Goal: Information Seeking & Learning: Learn about a topic

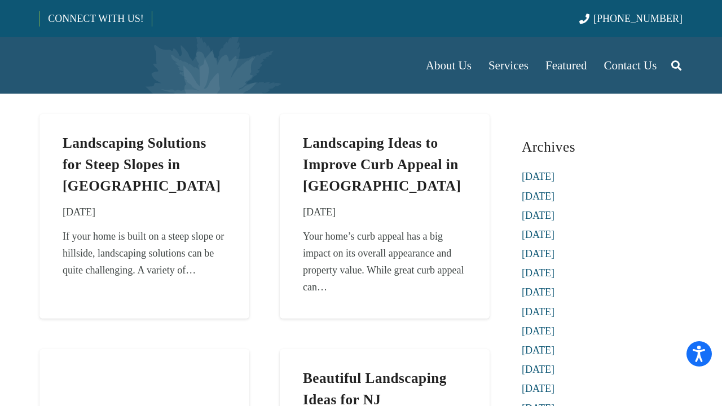
scroll to position [56, 0]
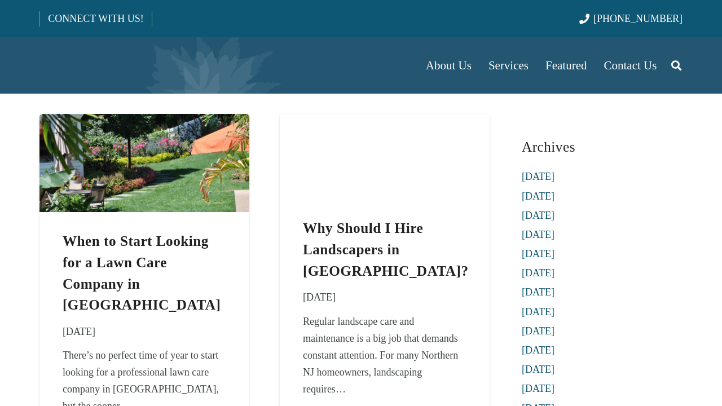
scroll to position [56, 0]
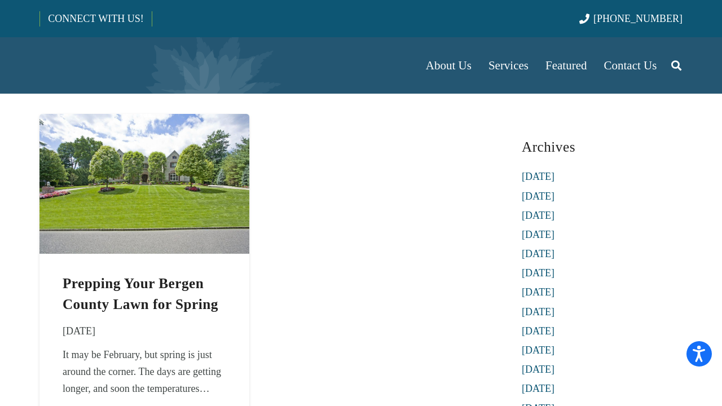
scroll to position [56, 0]
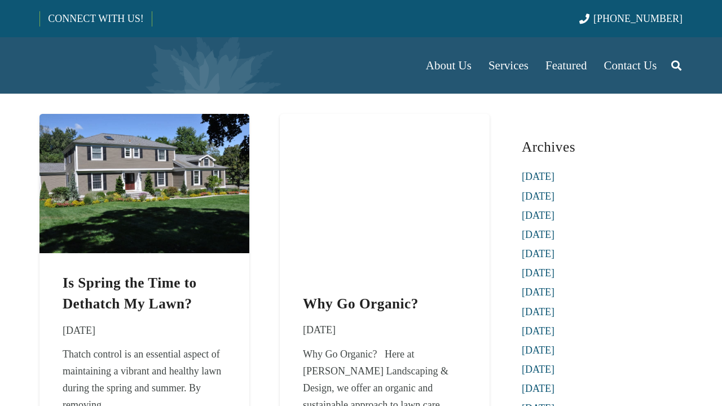
scroll to position [56, 0]
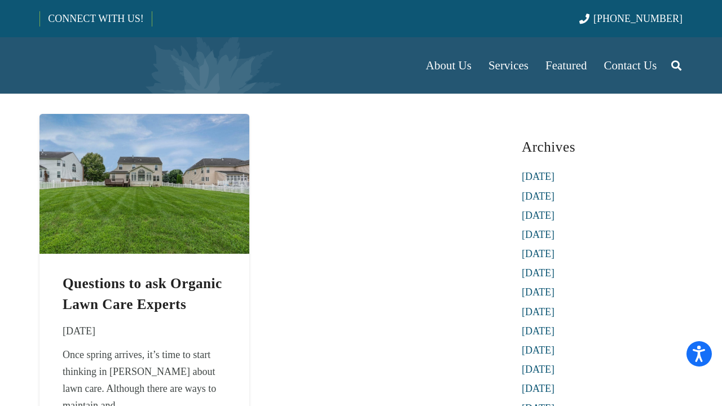
scroll to position [56, 0]
